Goal: Task Accomplishment & Management: Use online tool/utility

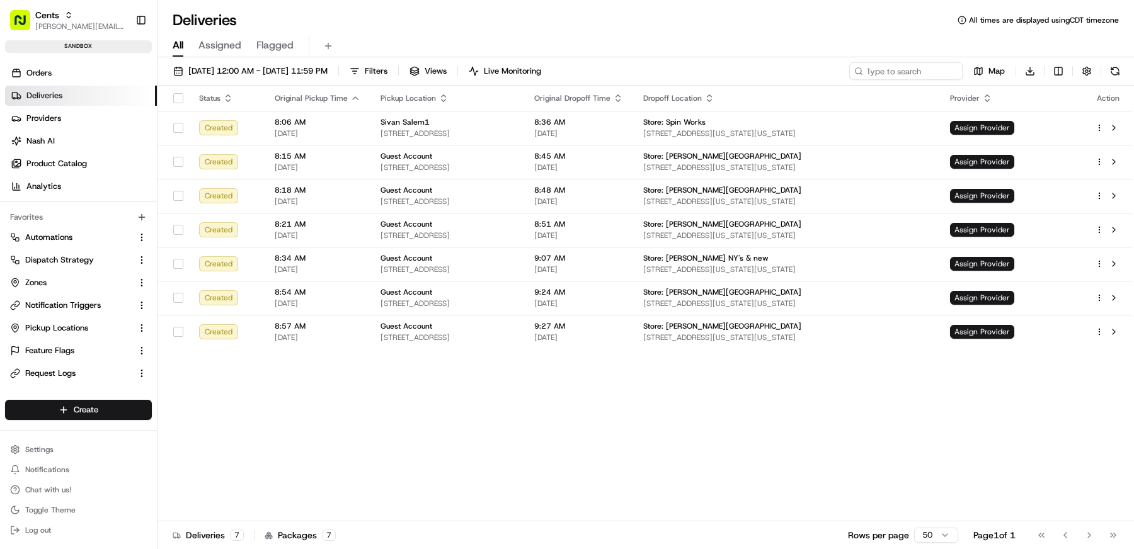
click at [59, 3] on div "Cents matt@usenash.com Toggle Sidebar sandbox" at bounding box center [78, 29] width 157 height 58
click at [59, 17] on div "Cents" at bounding box center [80, 15] width 90 height 13
type input "morrison"
click at [204, 67] on div "Morrisons" at bounding box center [228, 65] width 183 height 25
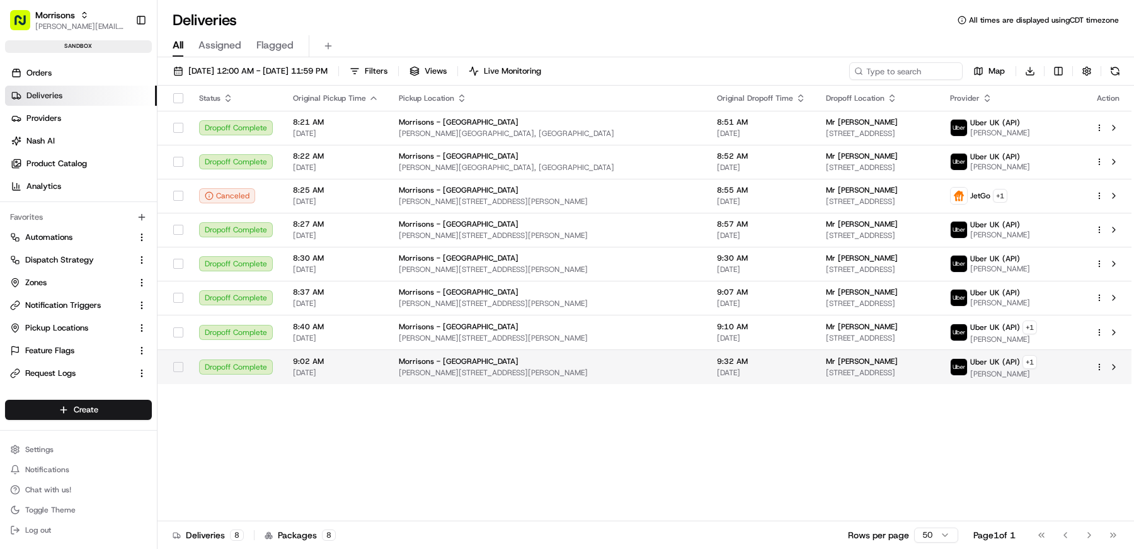
click at [1104, 369] on div at bounding box center [1108, 367] width 26 height 15
click at [1102, 365] on html "Morrisons matt@usenash.com Toggle Sidebar sandbox Orders Deliveries Providers N…" at bounding box center [567, 274] width 1134 height 549
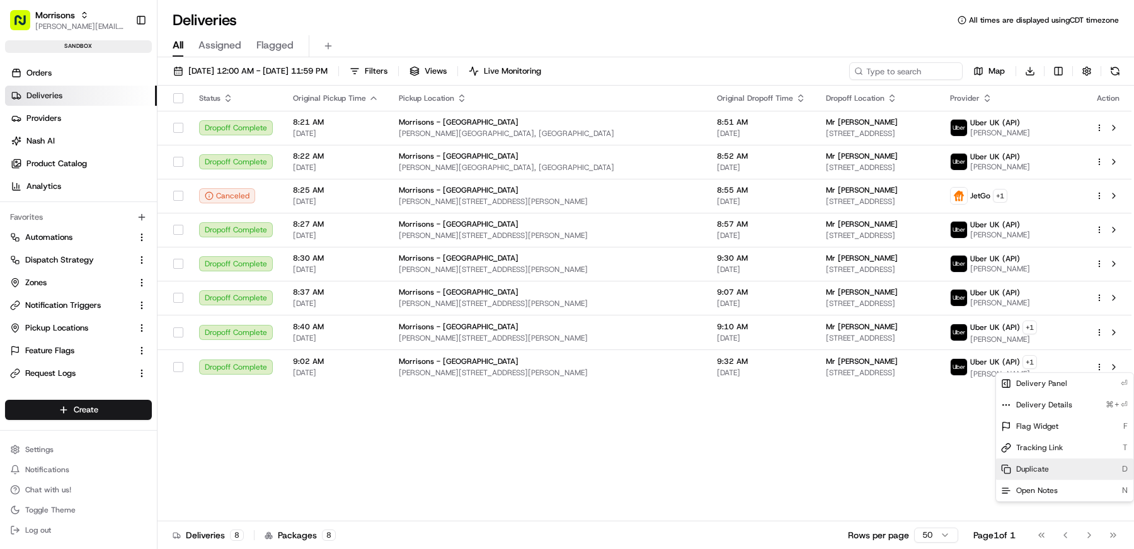
click at [1046, 471] on span "Duplicate" at bounding box center [1032, 469] width 33 height 10
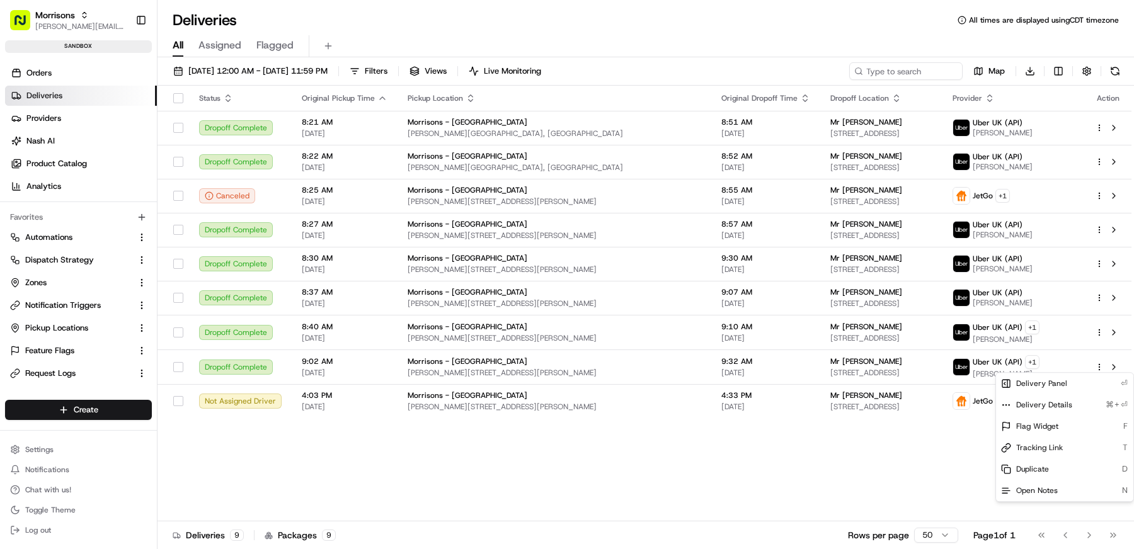
click at [776, 462] on html "Morrisons matt@usenash.com Toggle Sidebar sandbox Orders Deliveries Providers N…" at bounding box center [567, 274] width 1134 height 549
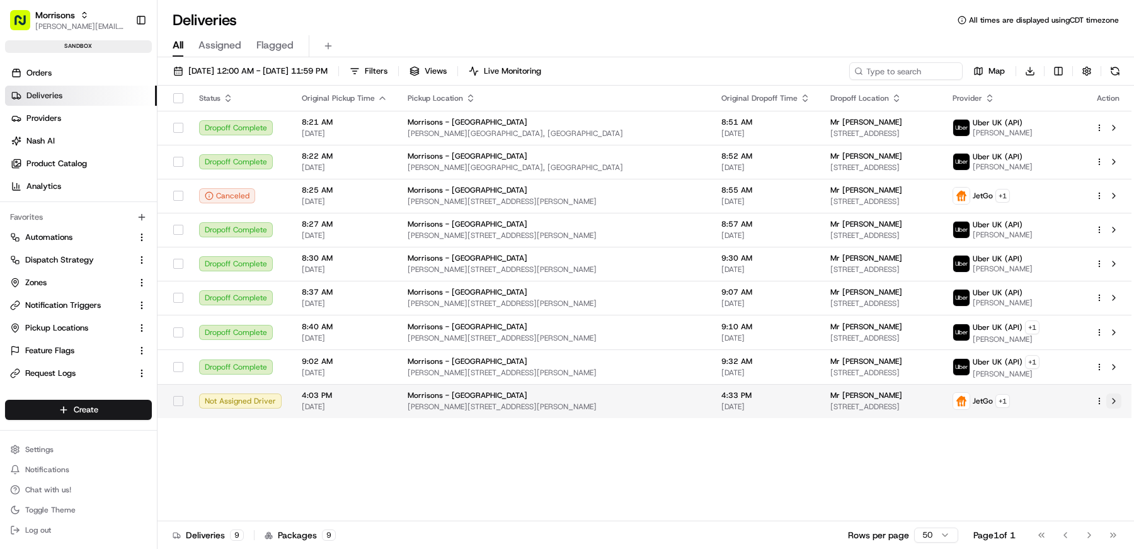
click at [1117, 394] on button at bounding box center [1113, 401] width 15 height 15
click at [1095, 397] on html "Morrisons matt@usenash.com Toggle Sidebar sandbox Orders Deliveries Providers N…" at bounding box center [567, 274] width 1134 height 549
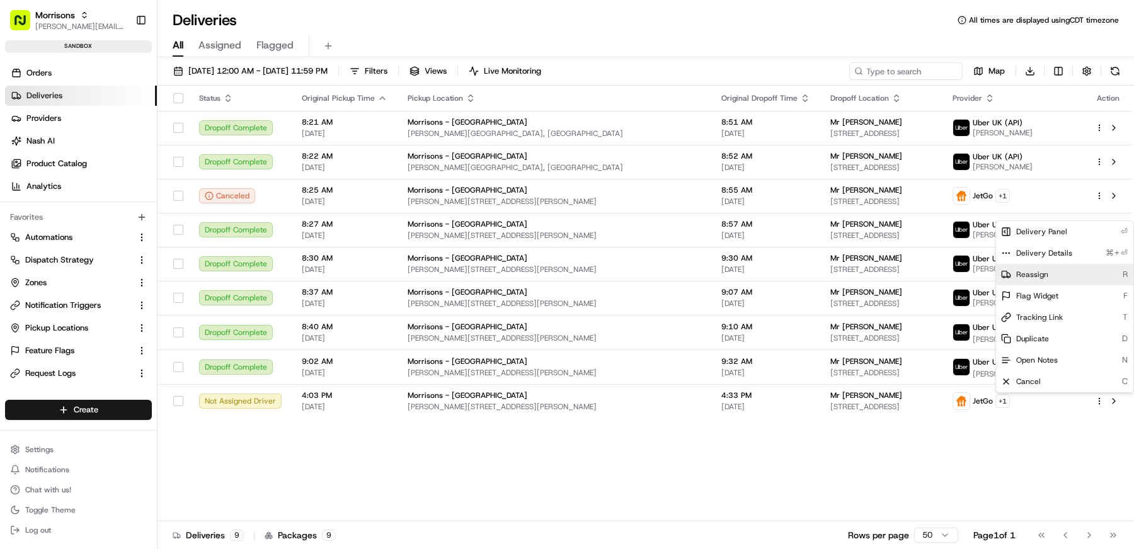
click at [1043, 270] on span "Reassign" at bounding box center [1032, 275] width 32 height 10
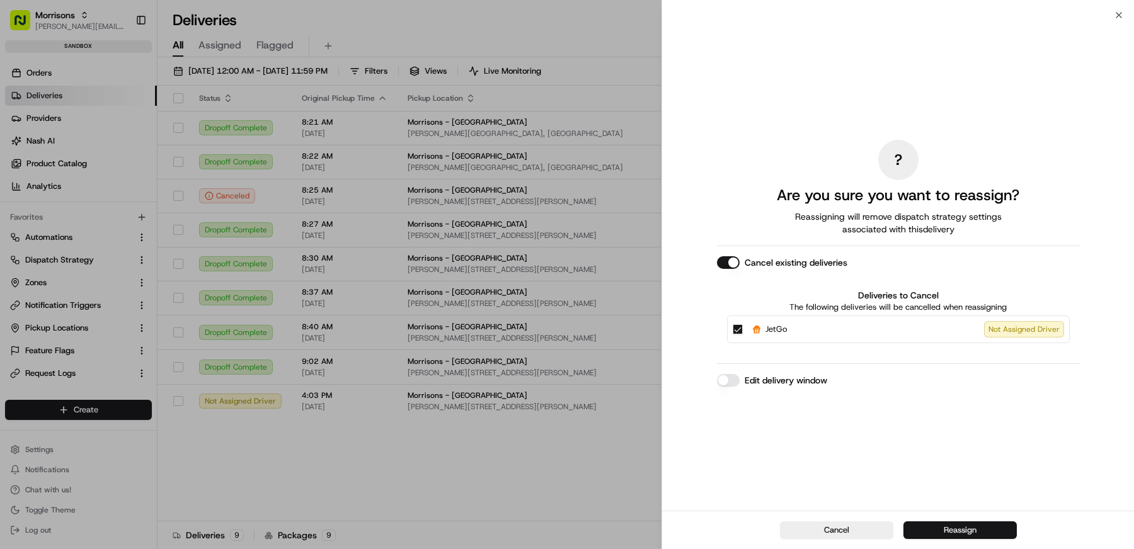
click at [948, 530] on button "Reassign" at bounding box center [959, 531] width 113 height 18
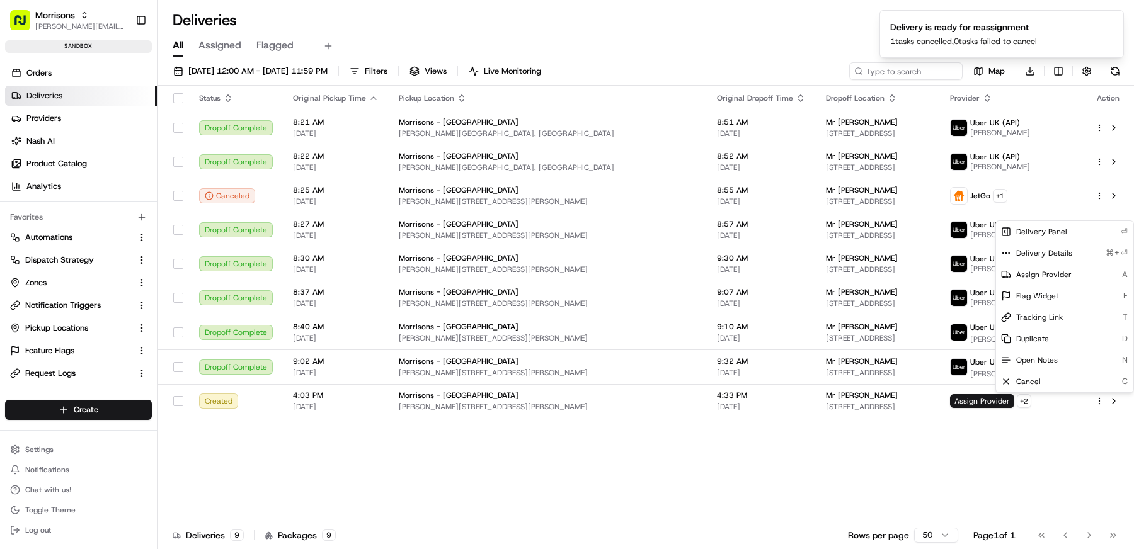
click at [932, 454] on div "Status Original Pickup Time Pickup Location Original Dropoff Time Dropoff Locat…" at bounding box center [645, 304] width 974 height 436
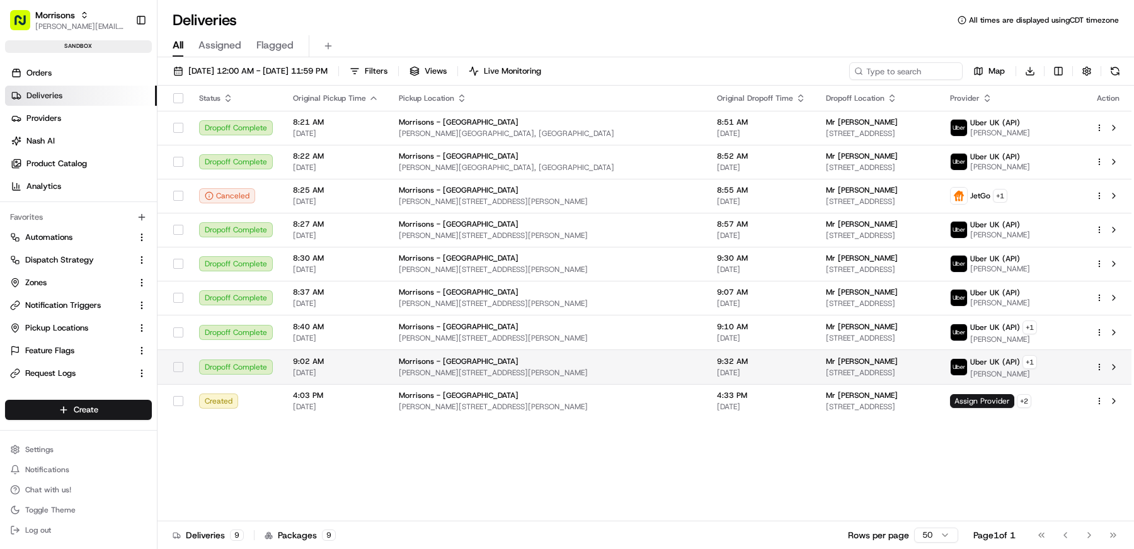
click at [1103, 366] on html "Morrisons matt@usenash.com Toggle Sidebar sandbox Orders Deliveries Providers N…" at bounding box center [567, 274] width 1134 height 549
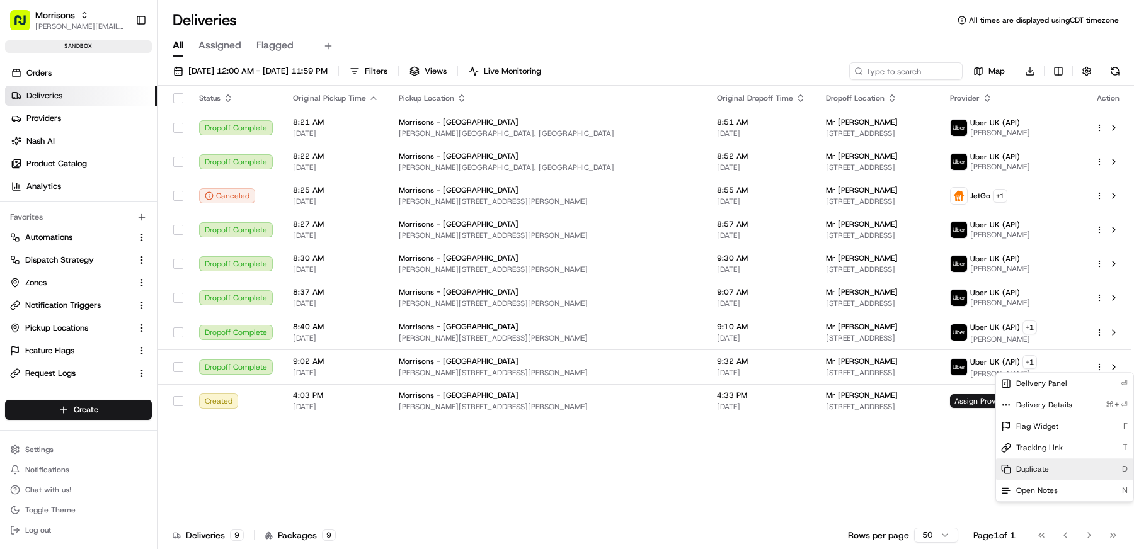
click at [1053, 467] on div "Duplicate D" at bounding box center [1064, 469] width 137 height 21
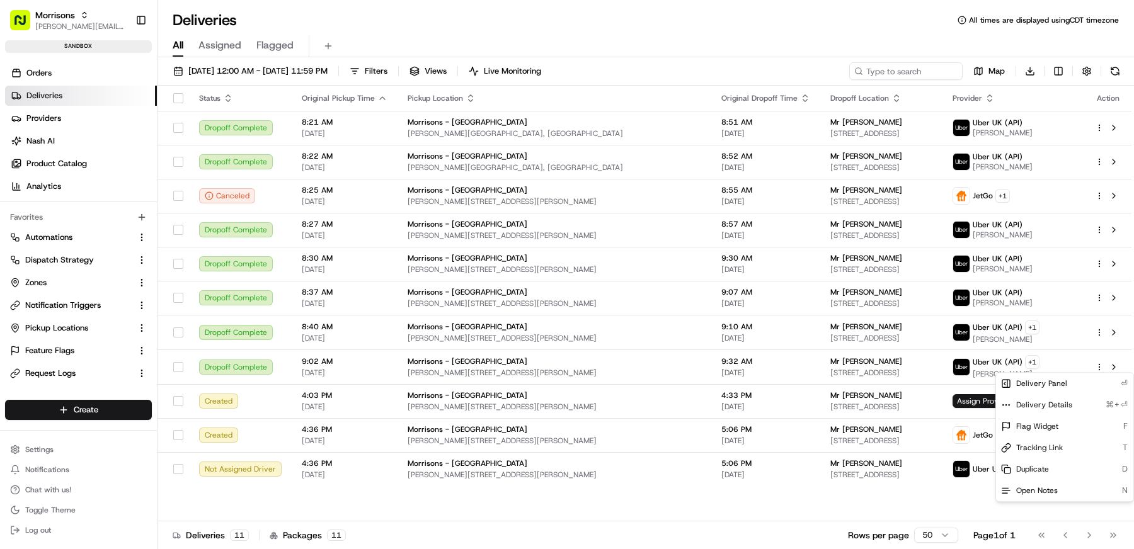
click at [726, 55] on html "Morrisons matt@usenash.com Toggle Sidebar sandbox Orders Deliveries Providers N…" at bounding box center [567, 274] width 1134 height 549
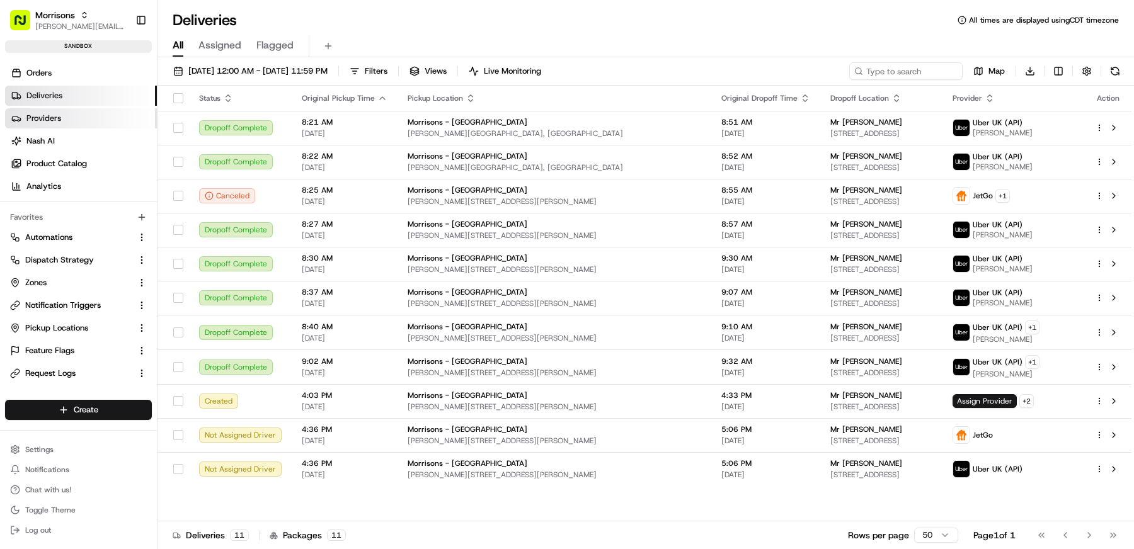
click at [70, 122] on link "Providers" at bounding box center [81, 118] width 152 height 20
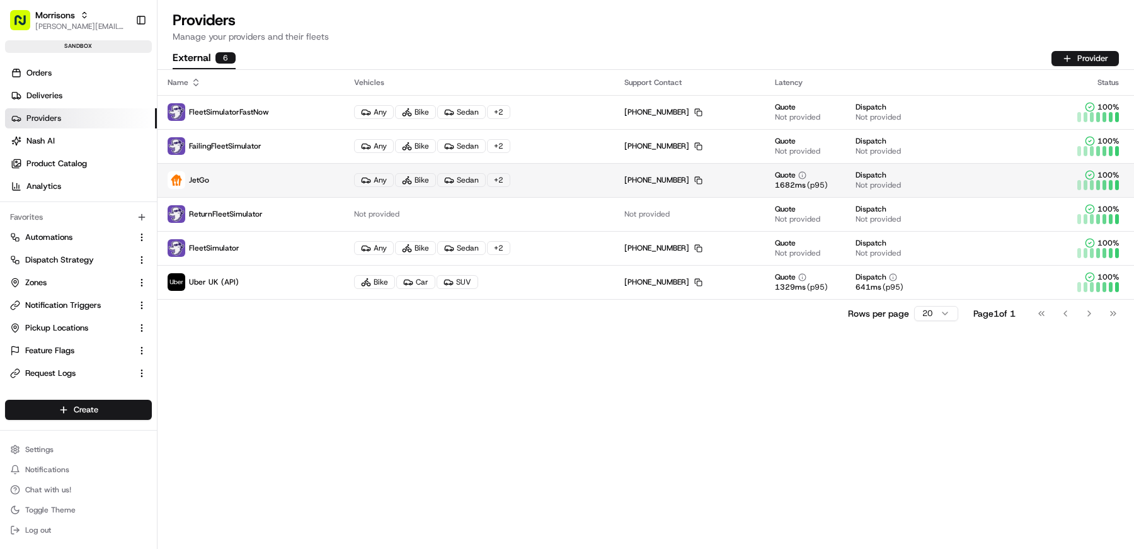
click at [433, 180] on div "Any Bike Sedan + 2" at bounding box center [479, 180] width 250 height 14
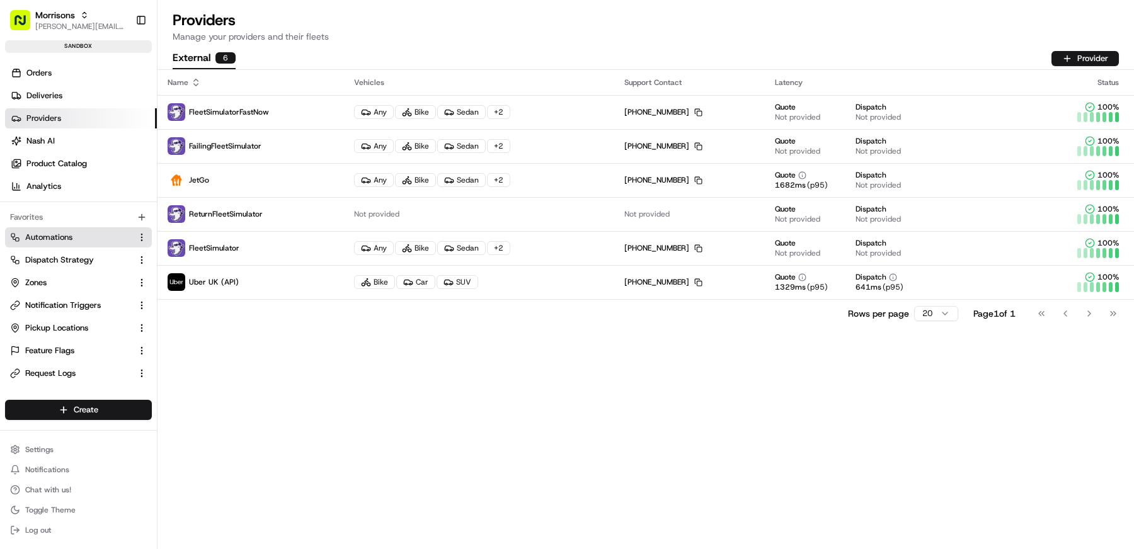
click at [84, 232] on link "Automations" at bounding box center [71, 237] width 122 height 11
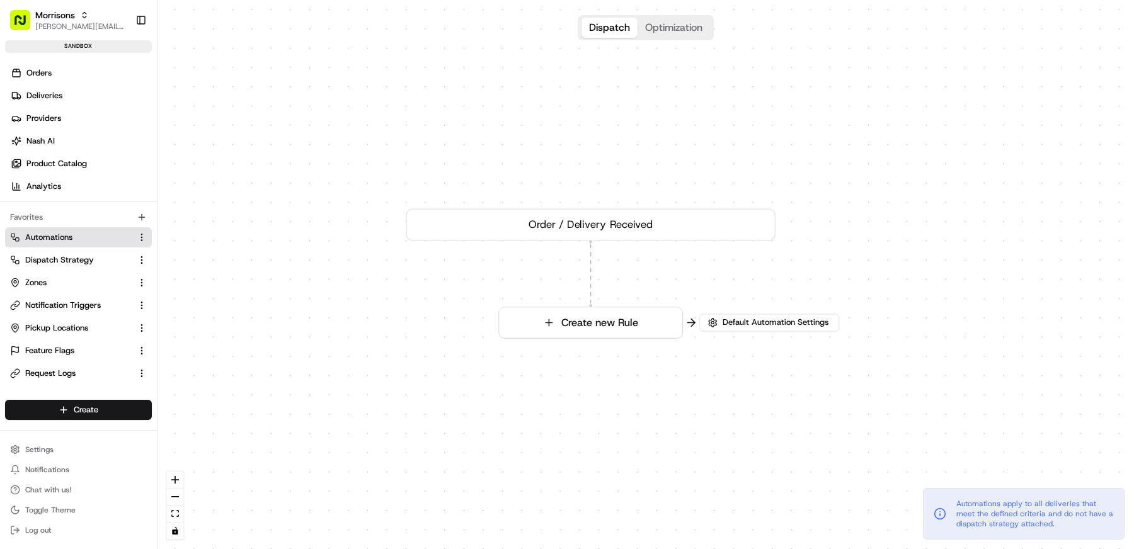
drag, startPoint x: 649, startPoint y: 282, endPoint x: 573, endPoint y: 235, distance: 89.7
click at [573, 235] on div "0 Order / Delivery Received Create new Rule" at bounding box center [646, 274] width 977 height 549
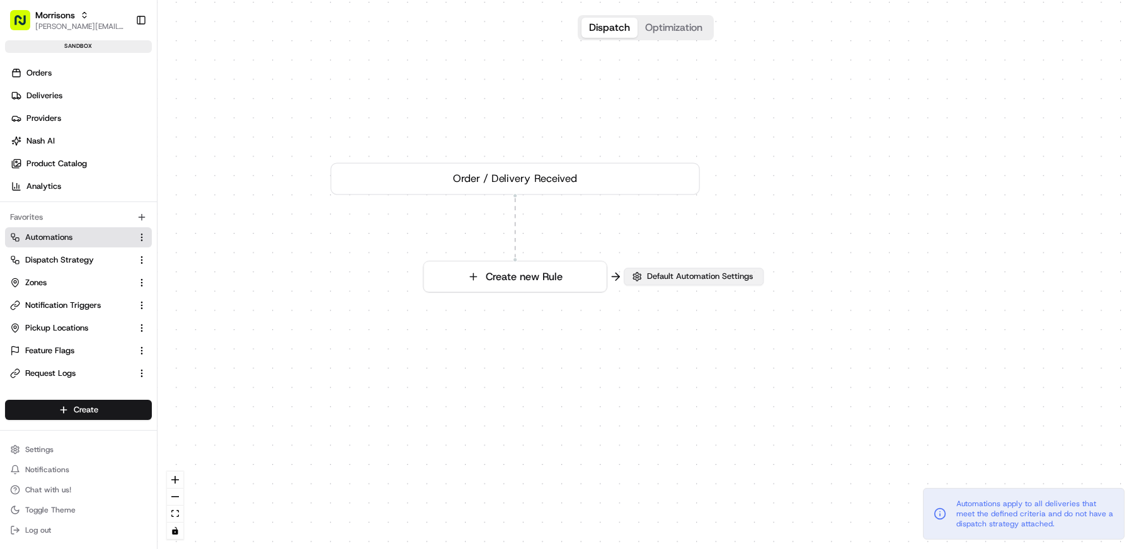
click at [642, 280] on button "Default Automation Settings" at bounding box center [694, 277] width 140 height 18
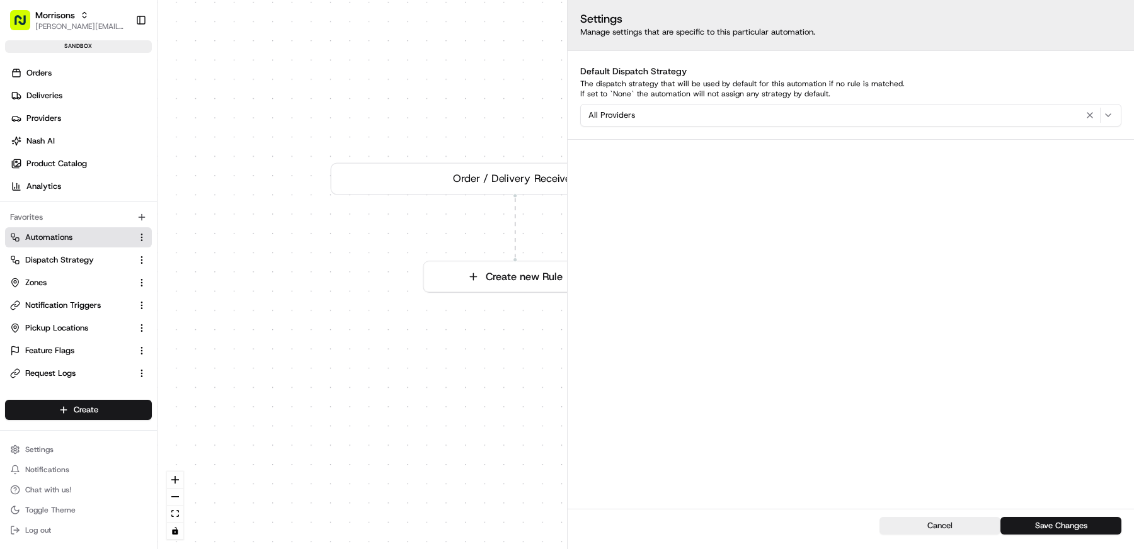
click at [496, 224] on div "0 Order / Delivery Received Create new Rule" at bounding box center [646, 274] width 977 height 549
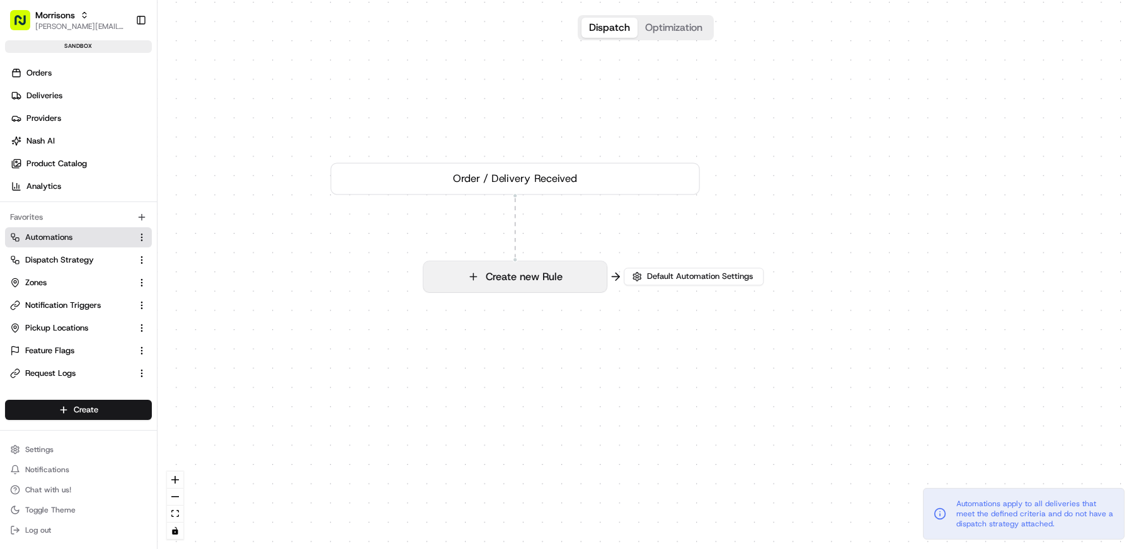
click at [518, 268] on button "Create new Rule" at bounding box center [514, 276] width 183 height 30
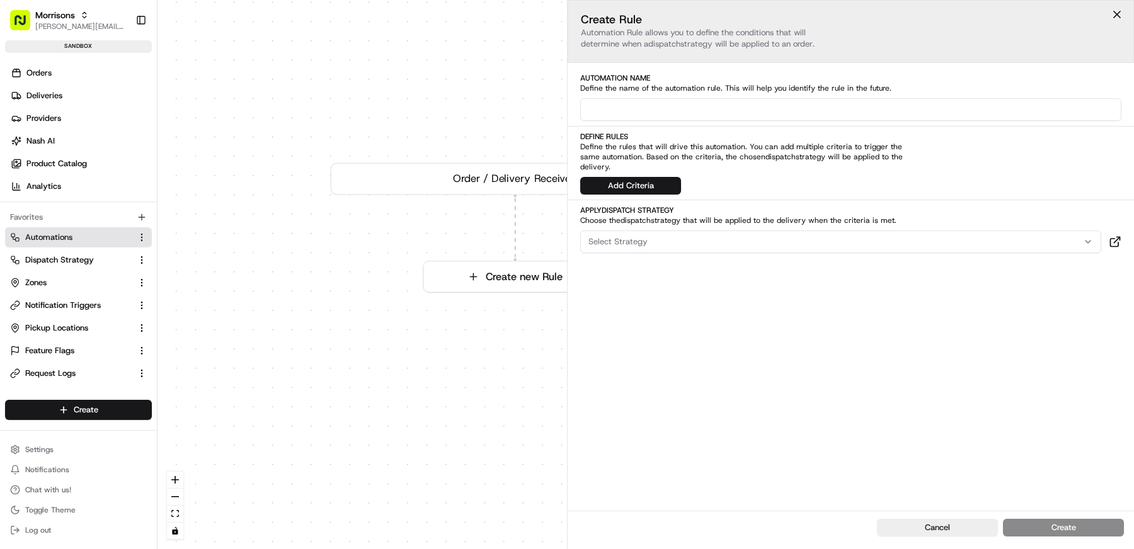
click at [627, 198] on div "Automation Name Define the name of the automation rule. This will help you iden…" at bounding box center [851, 163] width 566 height 180
click at [629, 185] on button "Add Criteria" at bounding box center [630, 186] width 101 height 18
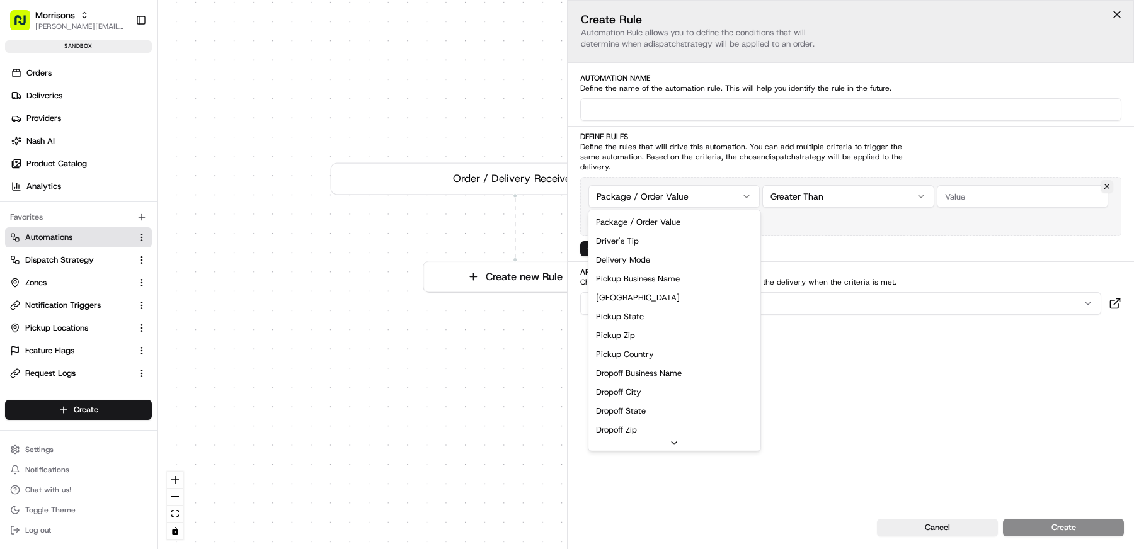
click at [641, 189] on div "0 Order / Delivery Received Create new Rule Default Automation Settings Automat…" at bounding box center [646, 274] width 977 height 549
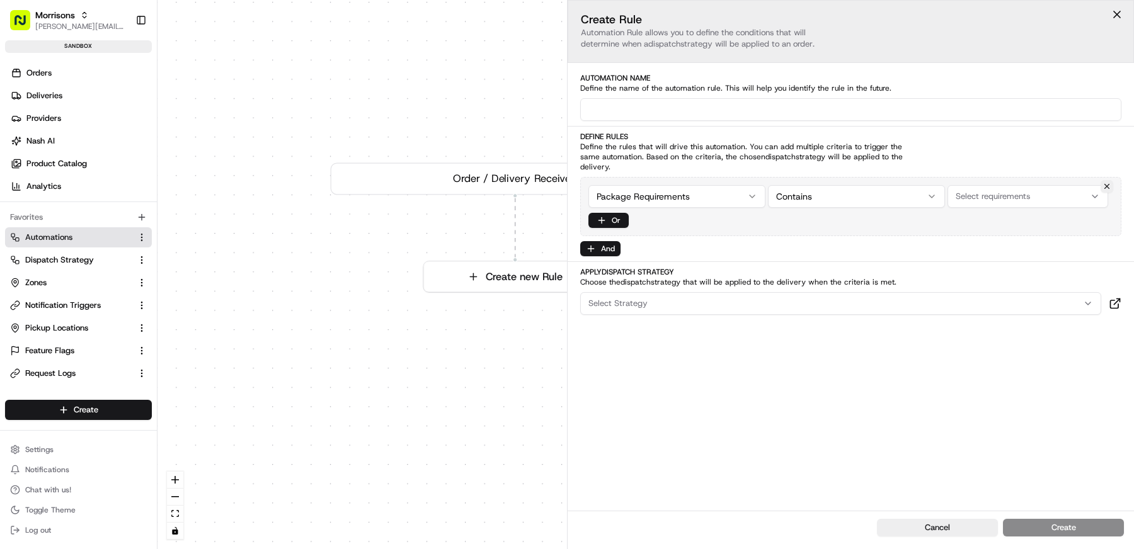
click at [813, 221] on div "Package Requirements Contains Select requirements Or" at bounding box center [850, 206] width 541 height 59
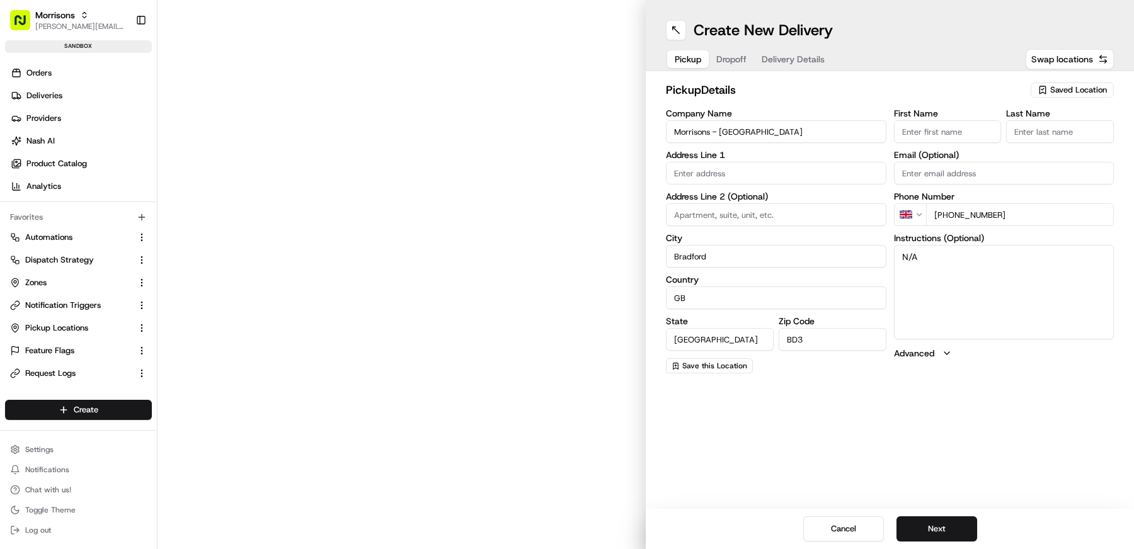
type input "[PERSON_NAME] Ave"
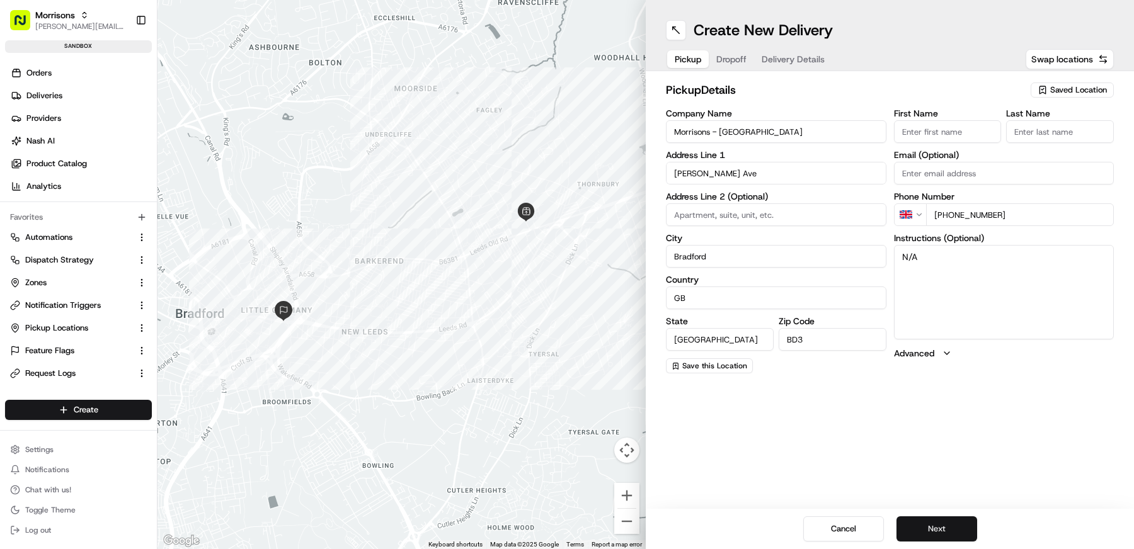
click at [949, 525] on button "Next" at bounding box center [937, 529] width 81 height 25
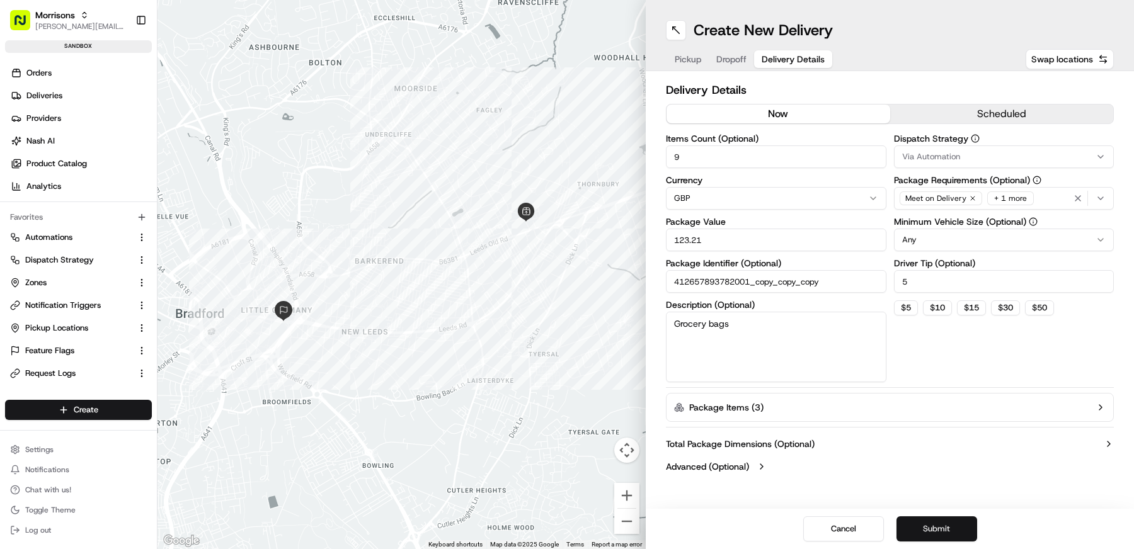
click at [949, 525] on button "Submit" at bounding box center [937, 529] width 81 height 25
click at [949, 525] on div "Cancel Submit" at bounding box center [890, 529] width 488 height 40
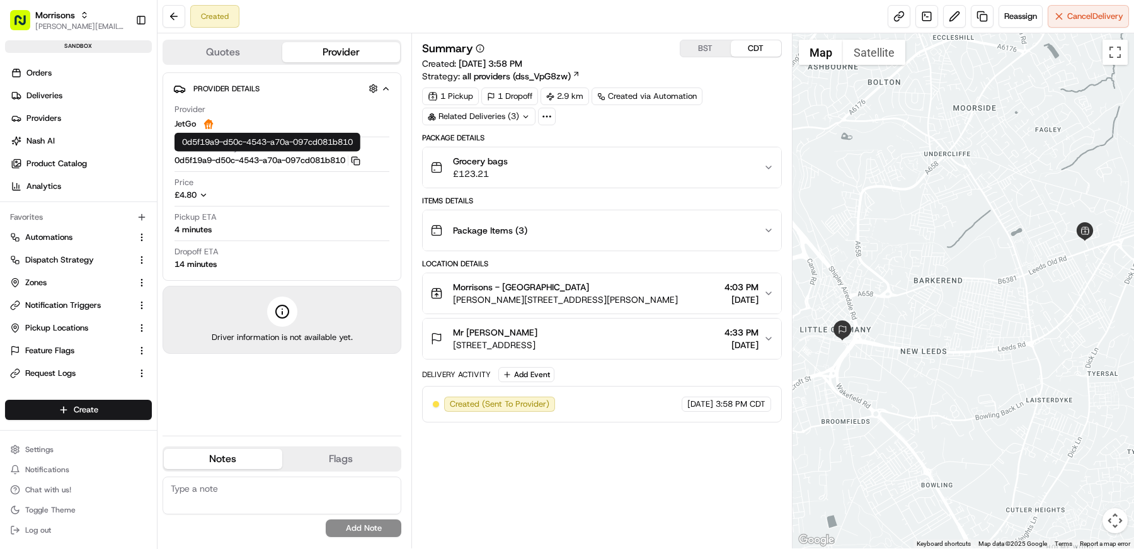
click at [360, 159] on icon "button" at bounding box center [355, 160] width 9 height 9
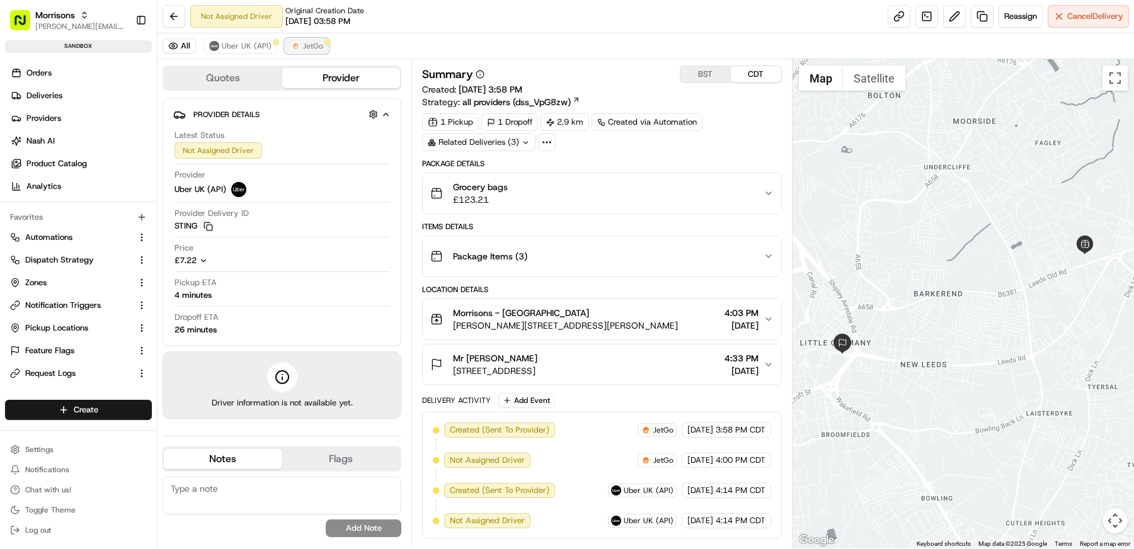
click at [311, 43] on span "JetGo" at bounding box center [313, 46] width 20 height 10
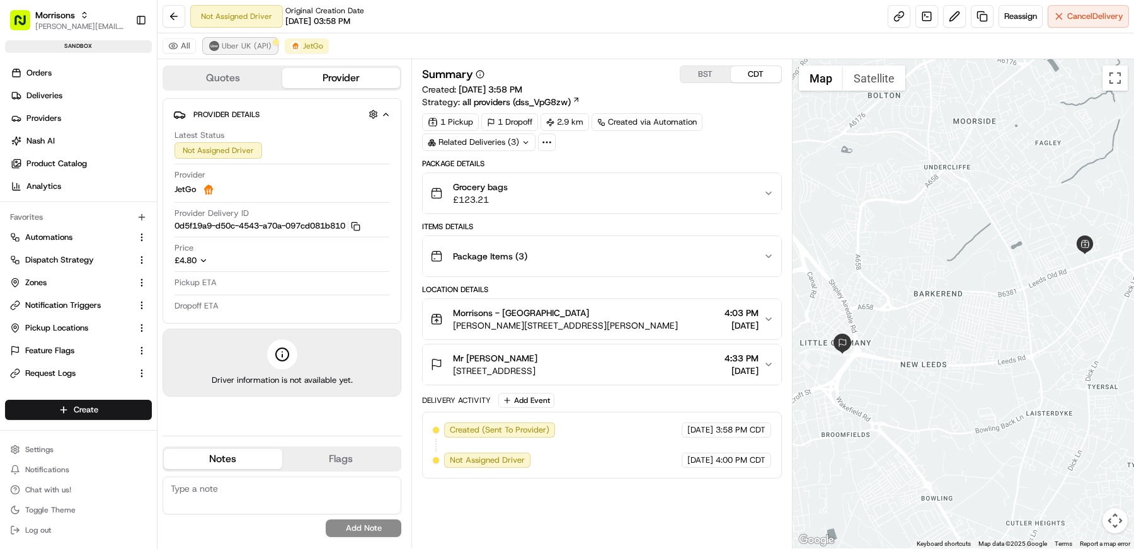
click at [249, 44] on span "Uber UK (API)" at bounding box center [247, 46] width 50 height 10
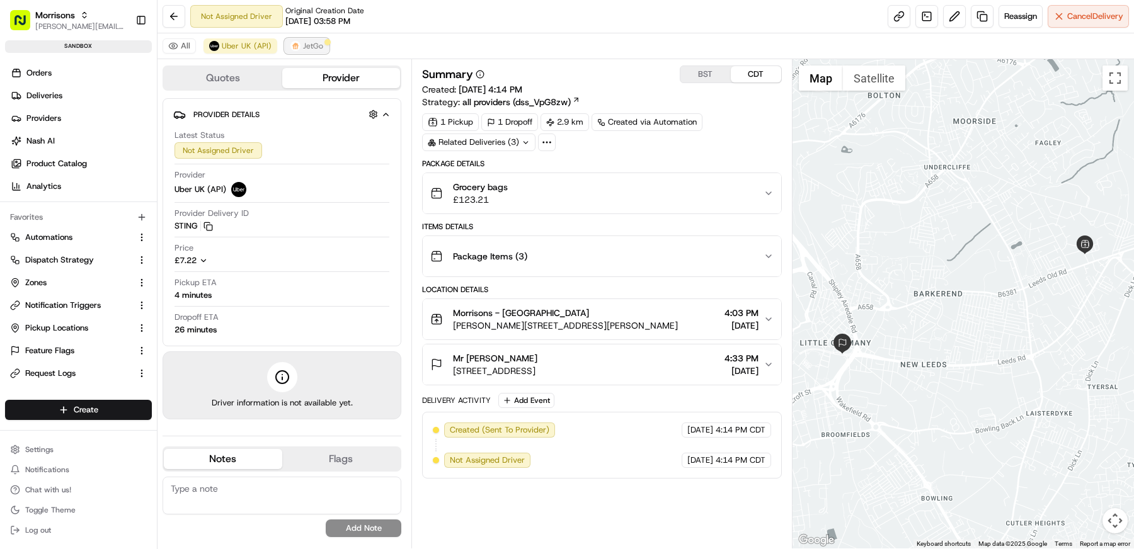
click at [317, 44] on span "JetGo" at bounding box center [313, 46] width 20 height 10
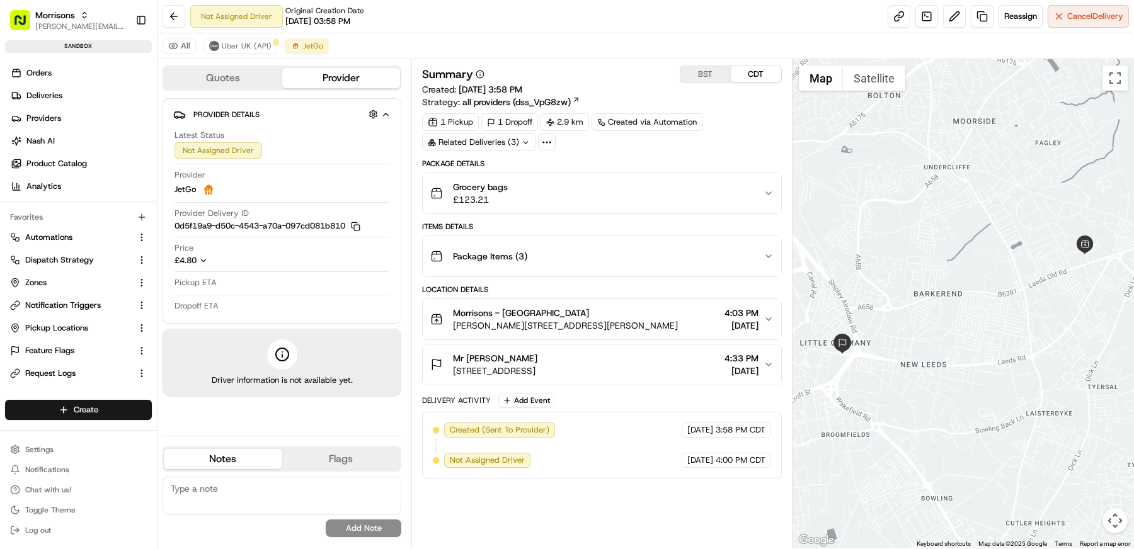
click at [740, 120] on div "1 Pickup 1 Dropoff 2.9 km Created via Automation Related Deliveries (3)" at bounding box center [602, 132] width 360 height 38
click at [235, 52] on button "Uber UK (API)" at bounding box center [241, 45] width 74 height 15
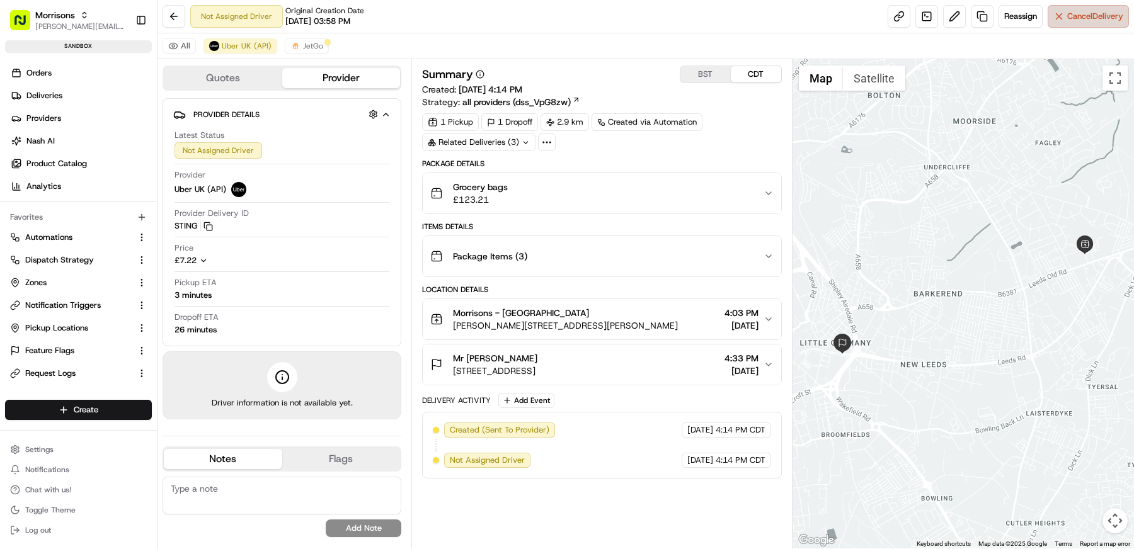
click at [1069, 15] on span "Cancel Delivery" at bounding box center [1095, 16] width 56 height 11
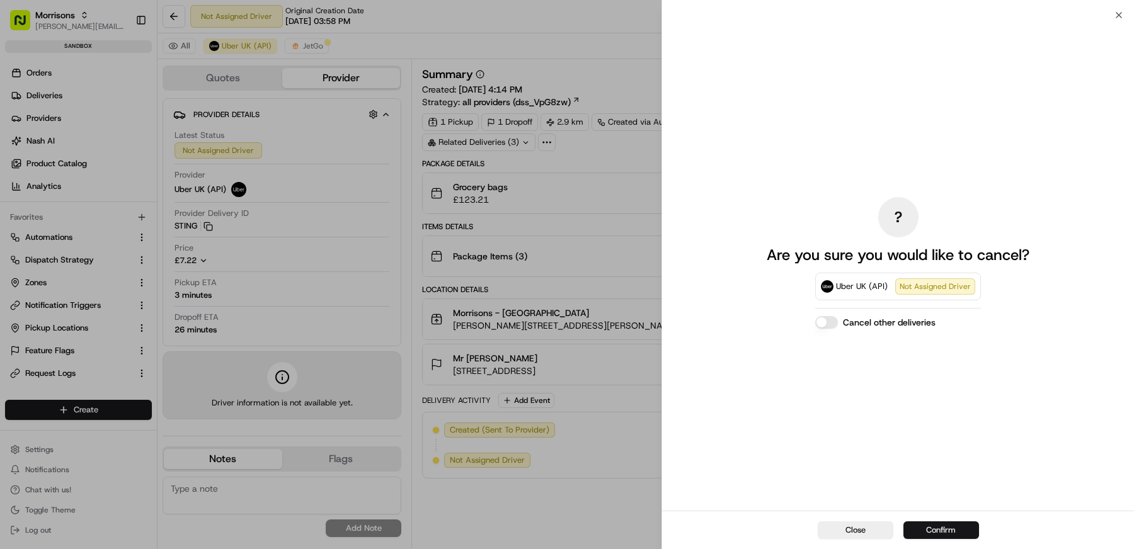
click at [939, 531] on button "Confirm" at bounding box center [941, 531] width 76 height 18
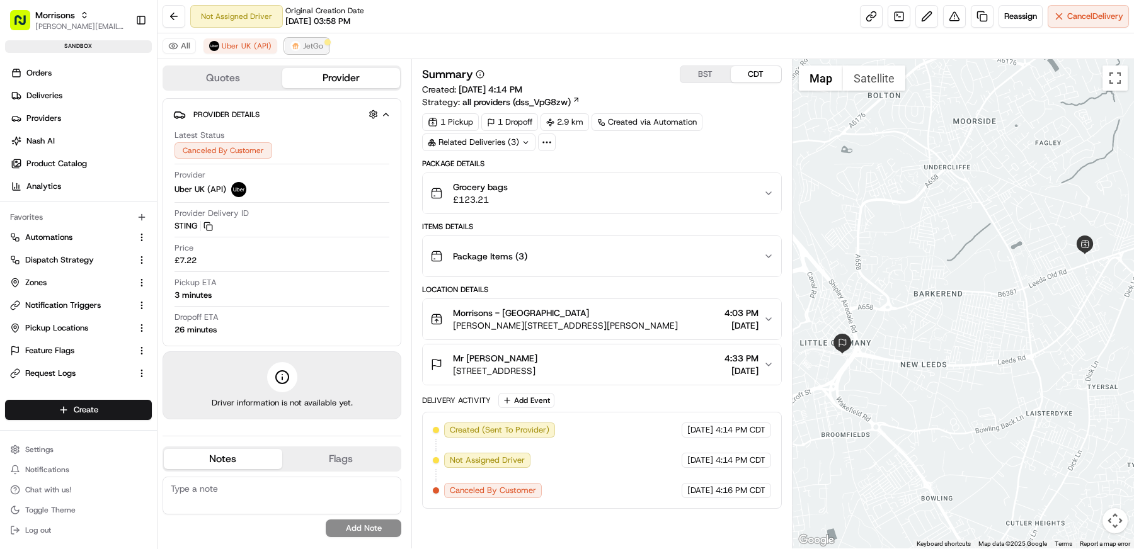
click at [299, 45] on button "JetGo" at bounding box center [307, 45] width 44 height 15
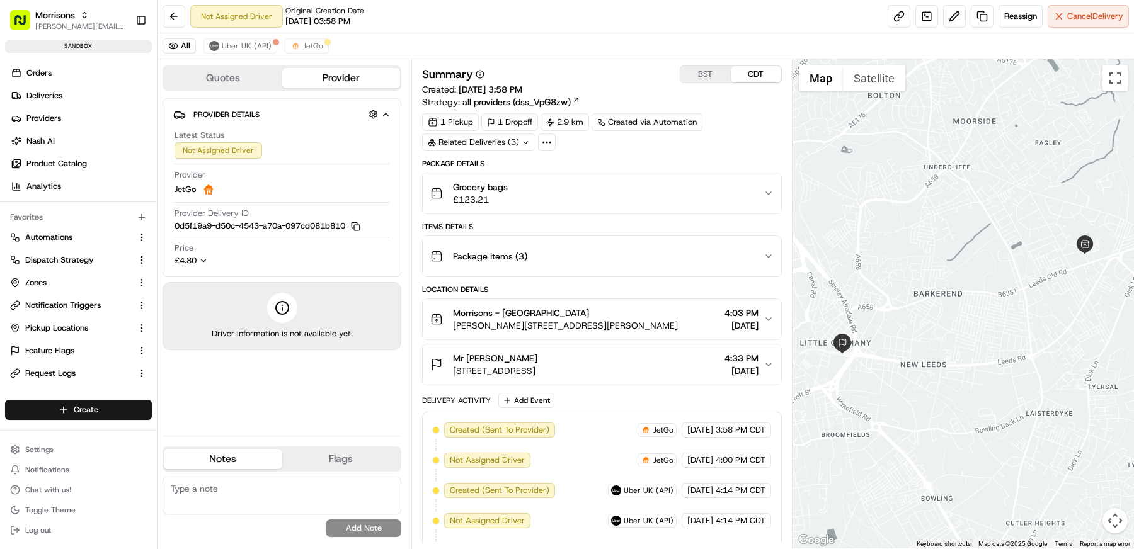
scroll to position [21, 0]
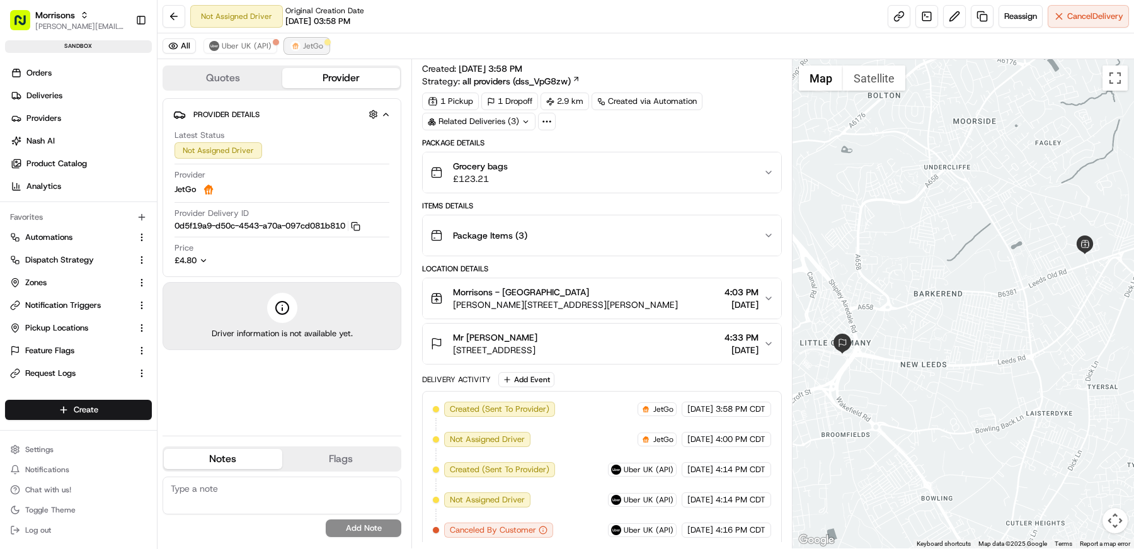
click at [305, 43] on span "JetGo" at bounding box center [313, 46] width 20 height 10
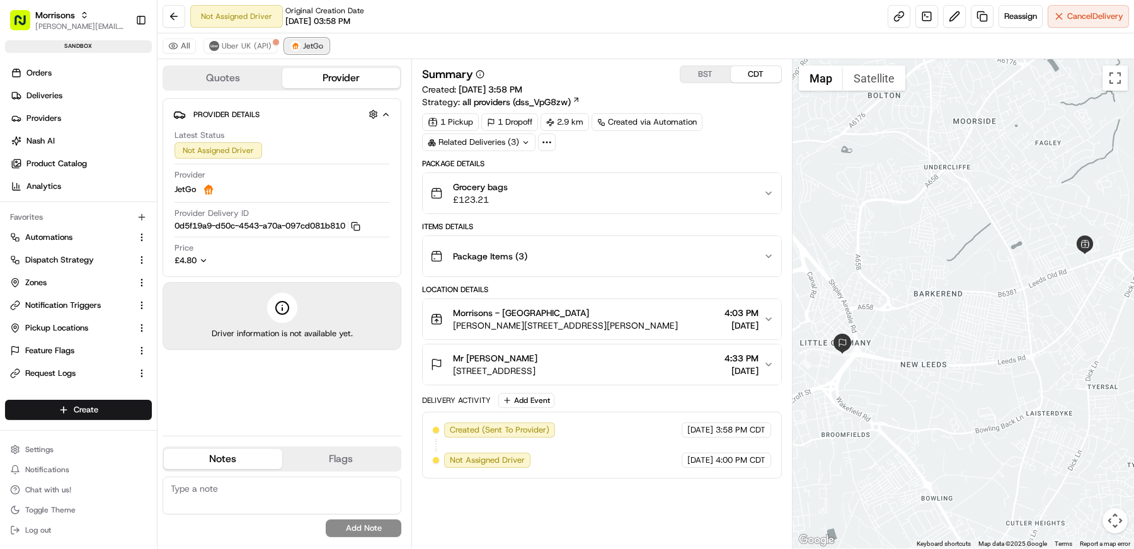
scroll to position [0, 0]
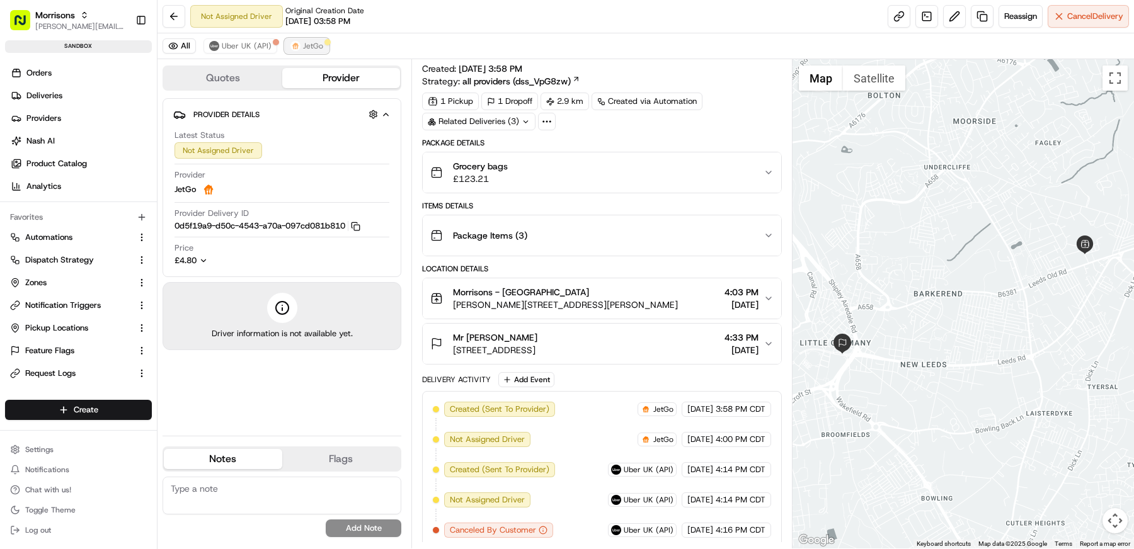
click at [304, 44] on span "JetGo" at bounding box center [313, 46] width 20 height 10
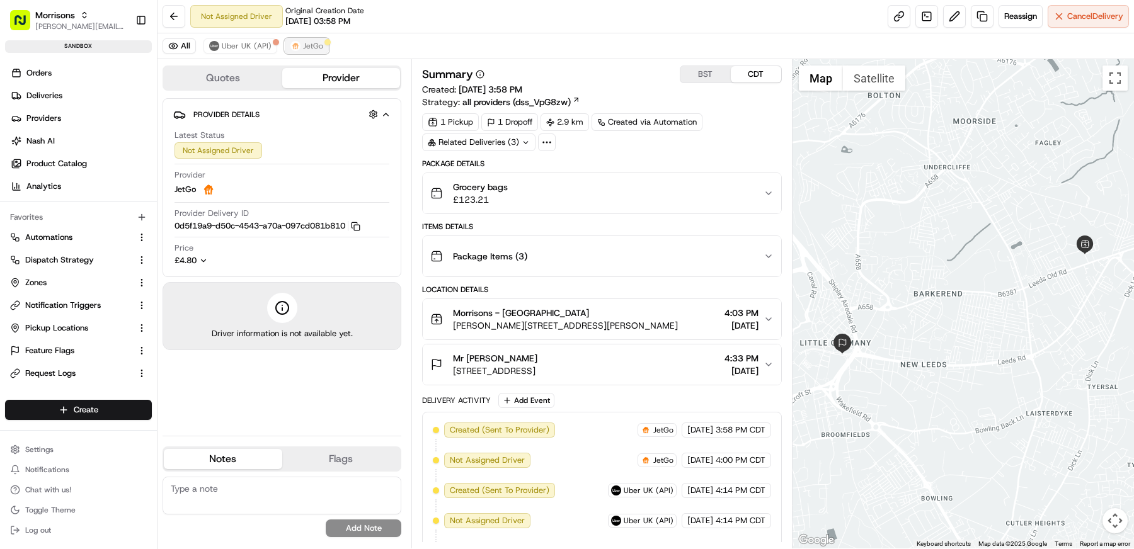
click at [303, 41] on span "JetGo" at bounding box center [313, 46] width 20 height 10
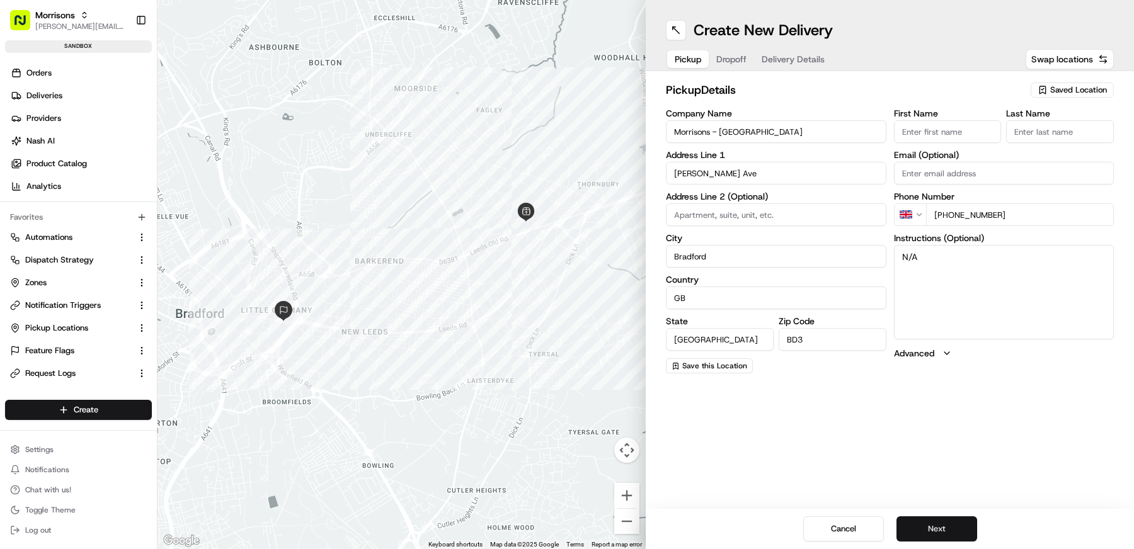
click at [961, 529] on button "Next" at bounding box center [937, 529] width 81 height 25
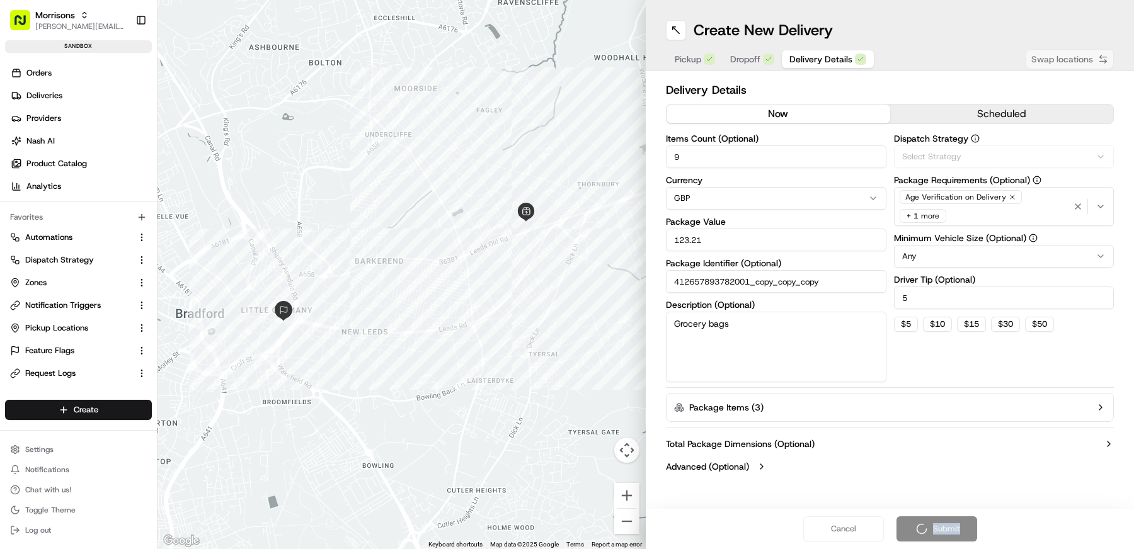
click at [961, 529] on div "Cancel Submit" at bounding box center [890, 529] width 488 height 40
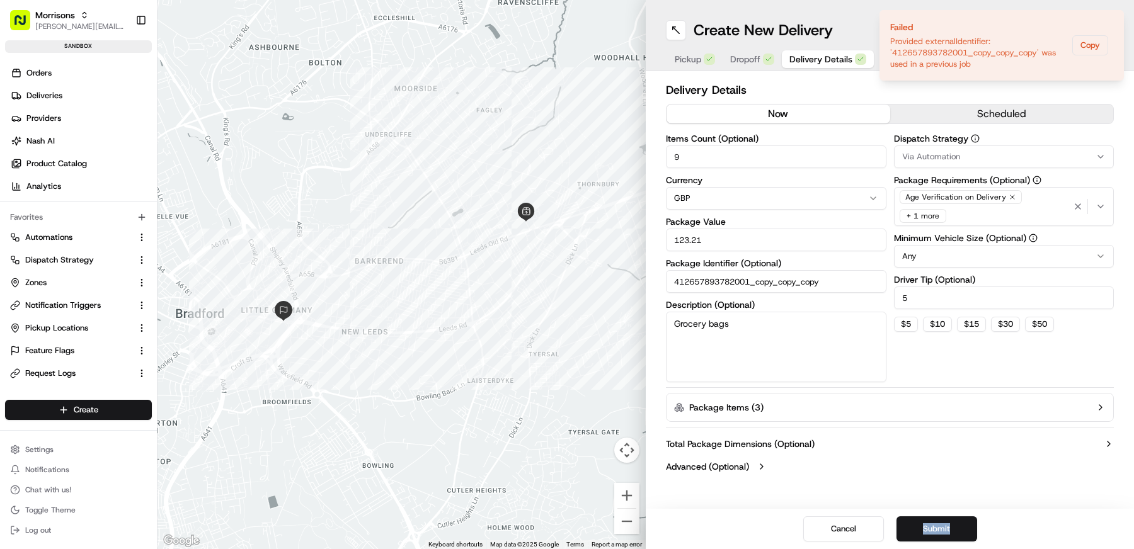
click at [973, 466] on button "Advanced (Optional)" at bounding box center [890, 467] width 448 height 13
drag, startPoint x: 804, startPoint y: 285, endPoint x: 973, endPoint y: 284, distance: 169.5
click at [966, 285] on div "Items Count (Optional) 9 Currency GBP Package Value 123.21 Package Identifier (…" at bounding box center [890, 258] width 448 height 248
type input "412657893782001_copy_copy_"
click at [934, 527] on button "Submit" at bounding box center [937, 529] width 81 height 25
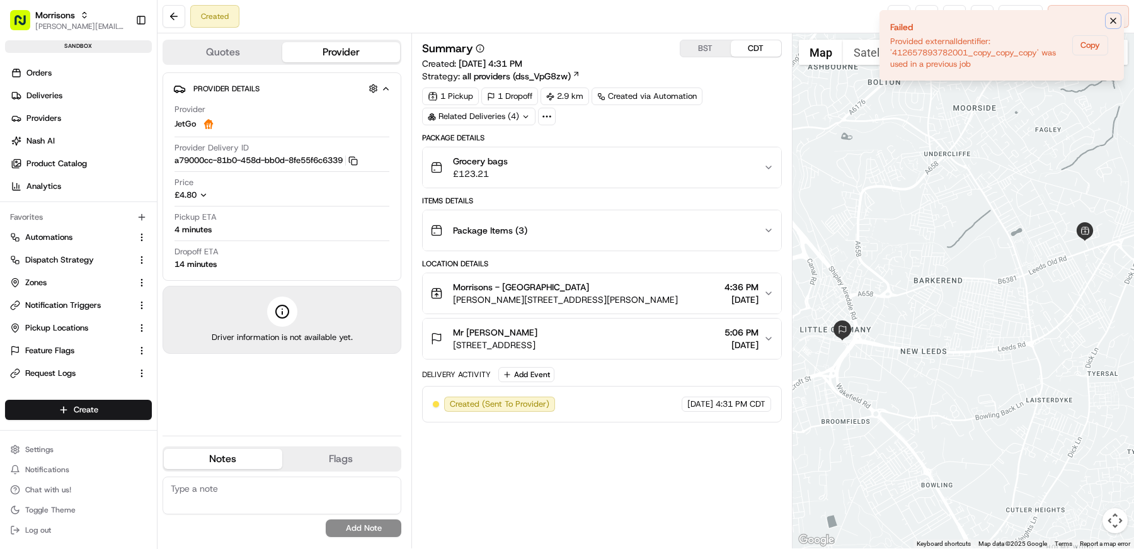
click at [1118, 20] on icon "Notifications (F8)" at bounding box center [1113, 21] width 10 height 10
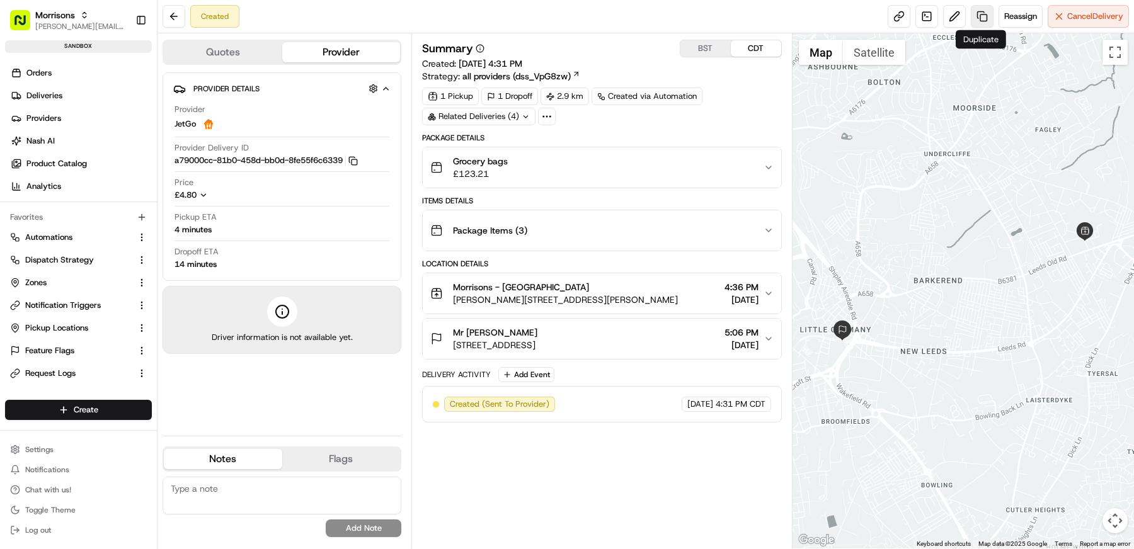
click at [983, 18] on link at bounding box center [982, 16] width 23 height 23
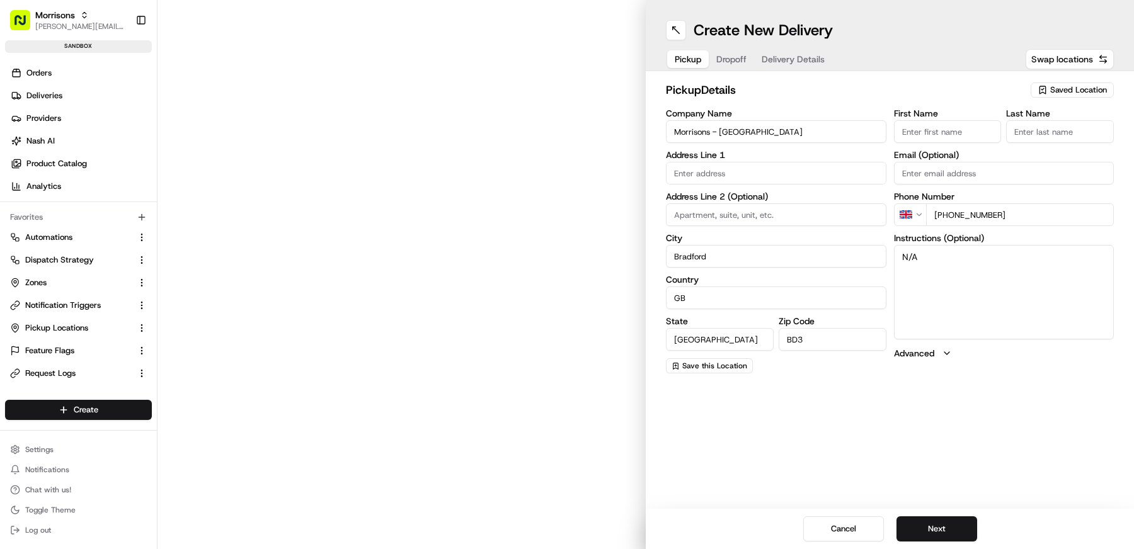
type input "[PERSON_NAME] Ave"
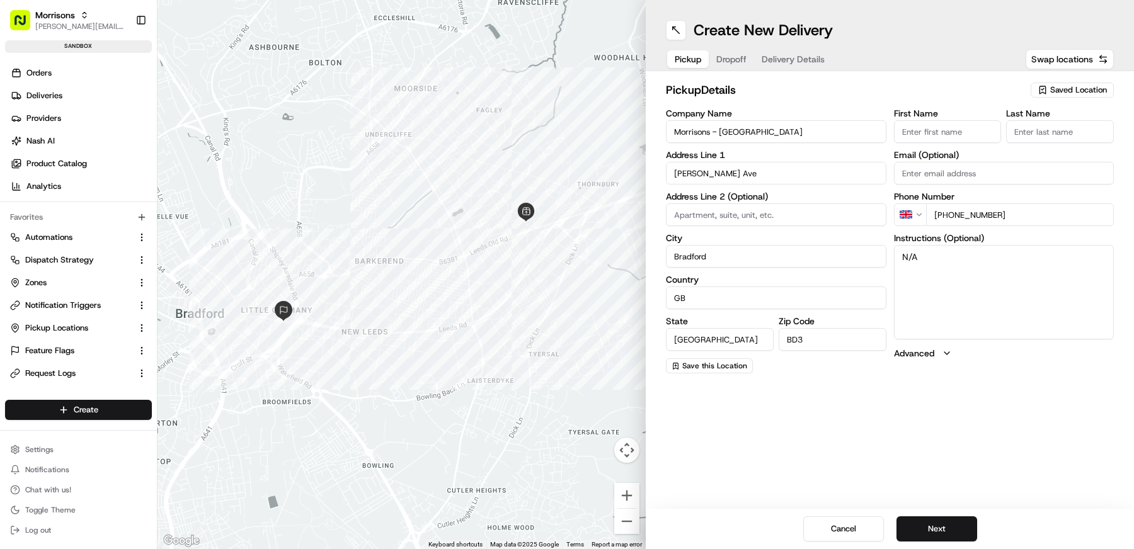
click at [805, 62] on span "Delivery Details" at bounding box center [793, 59] width 63 height 13
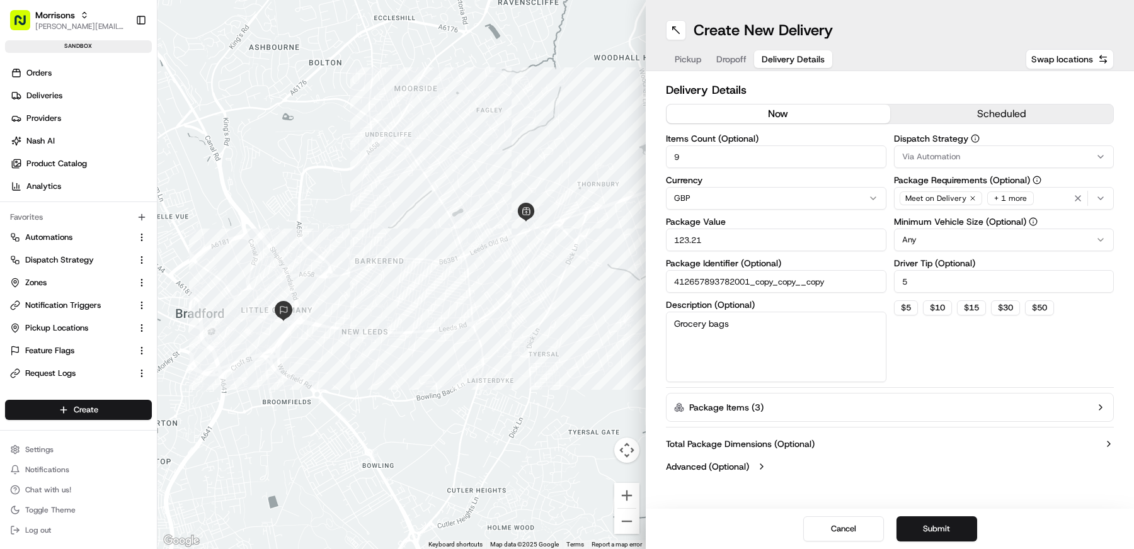
click at [1031, 204] on div "Meet on Delivery + 1 more" at bounding box center [1004, 198] width 214 height 19
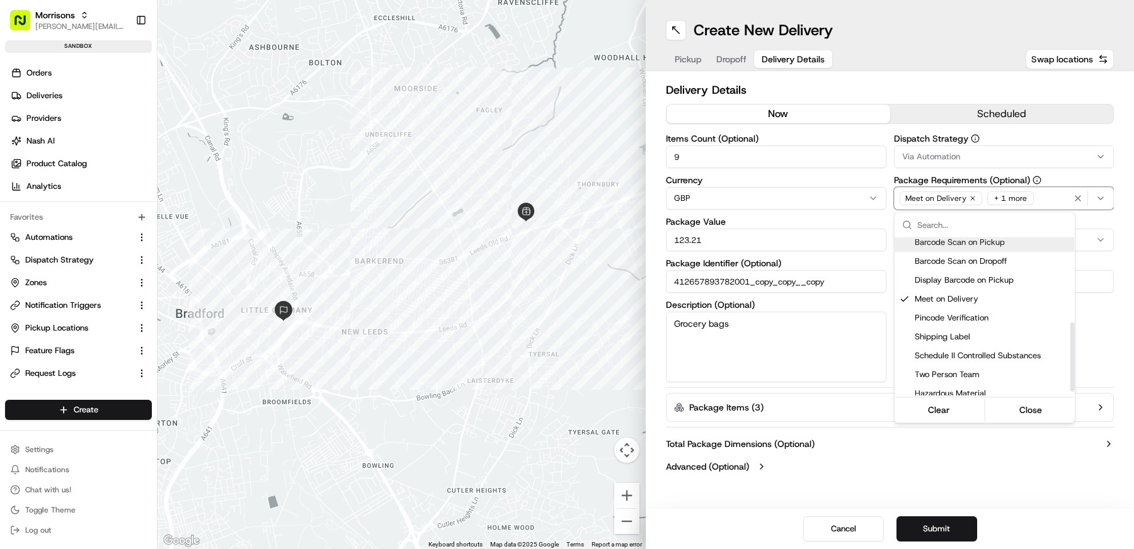
scroll to position [202, 0]
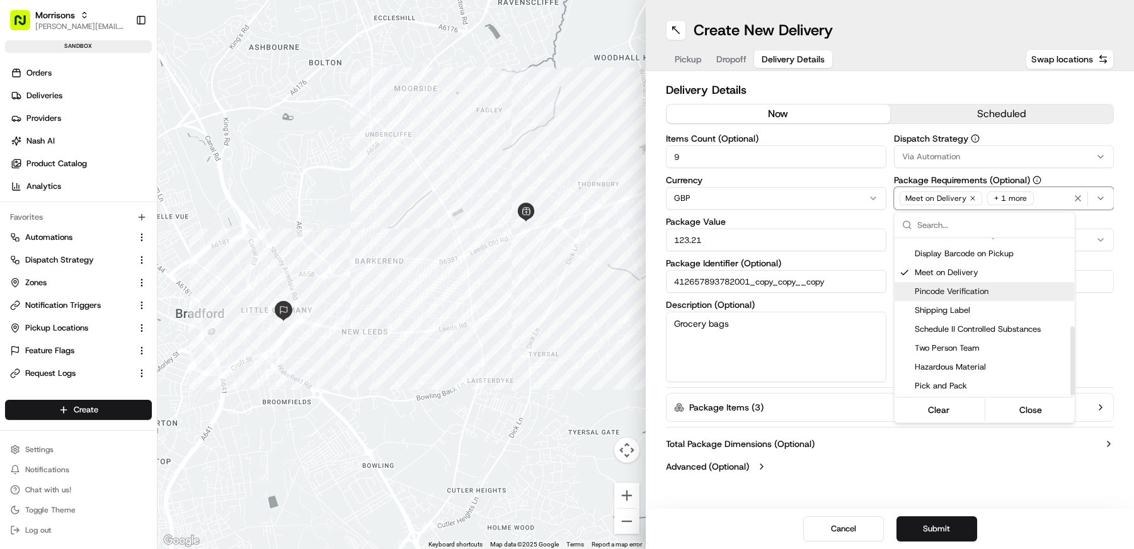
click at [1006, 290] on span "Pincode Verification" at bounding box center [992, 291] width 155 height 11
click at [994, 459] on html "Morrisons [EMAIL_ADDRESS][DOMAIN_NAME] Toggle Sidebar sandbox Orders Deliveries…" at bounding box center [567, 274] width 1134 height 549
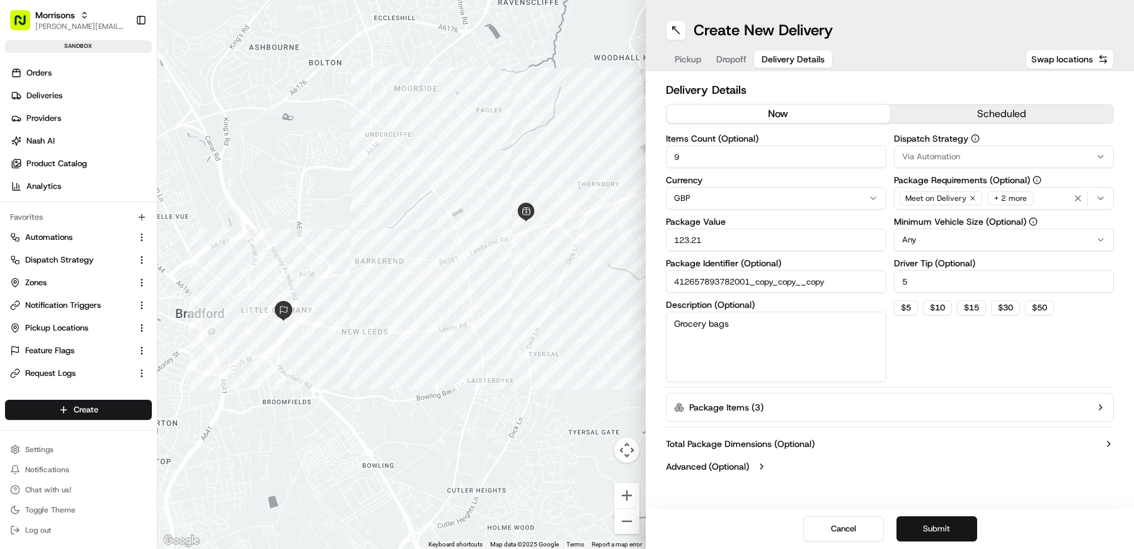
click at [961, 524] on button "Submit" at bounding box center [937, 529] width 81 height 25
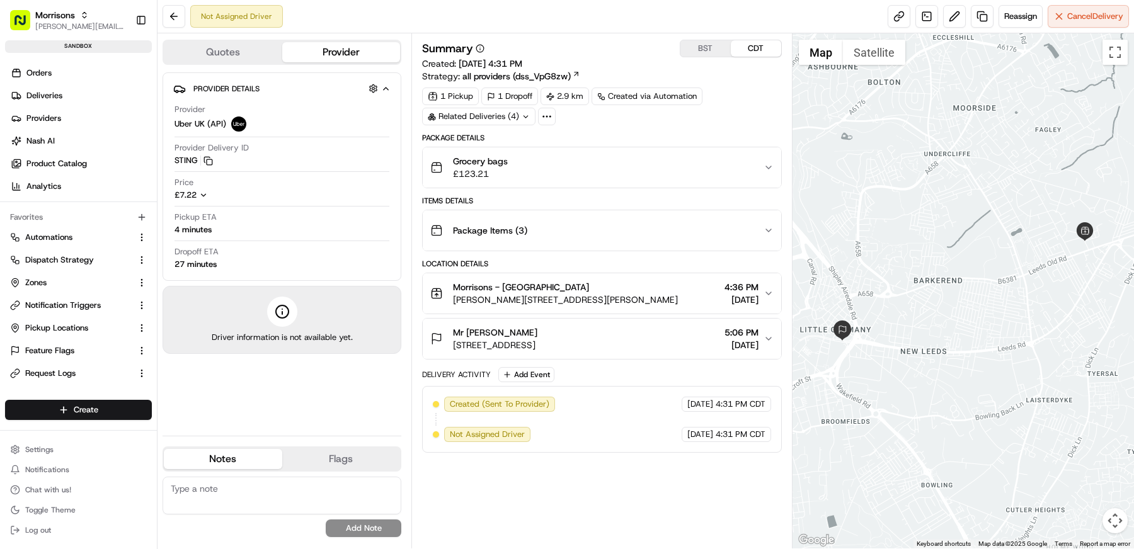
click at [255, 55] on button "Quotes" at bounding box center [223, 52] width 118 height 20
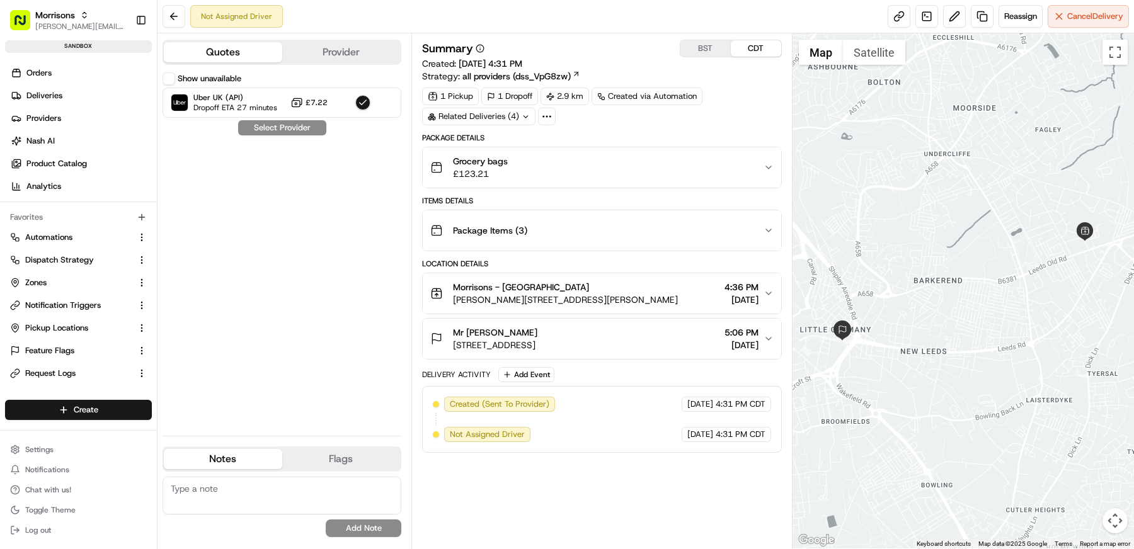
click at [171, 76] on button "Show unavailable" at bounding box center [169, 78] width 13 height 13
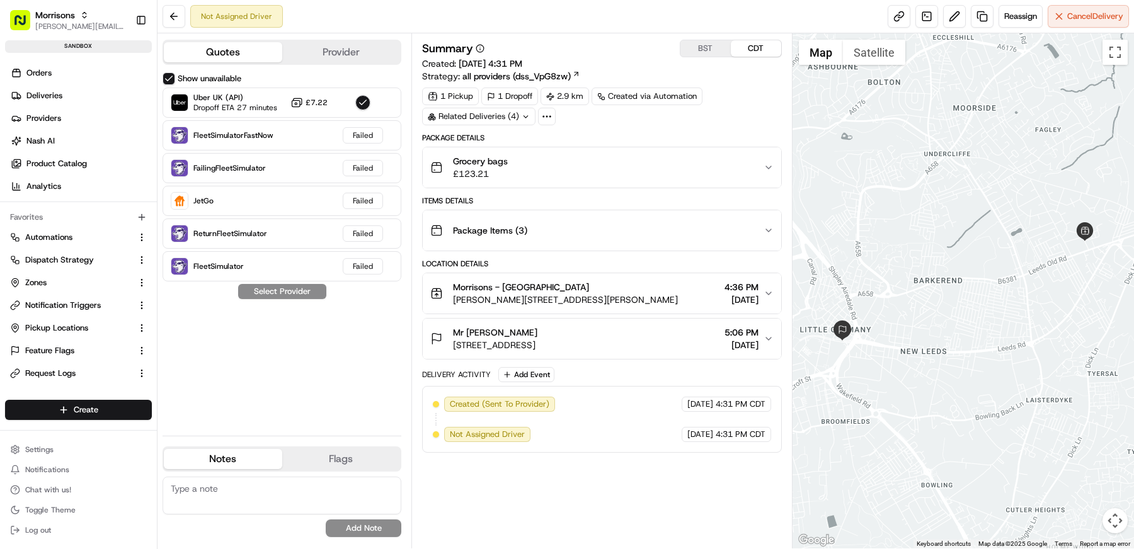
type button "on"
